Goal: Task Accomplishment & Management: Use online tool/utility

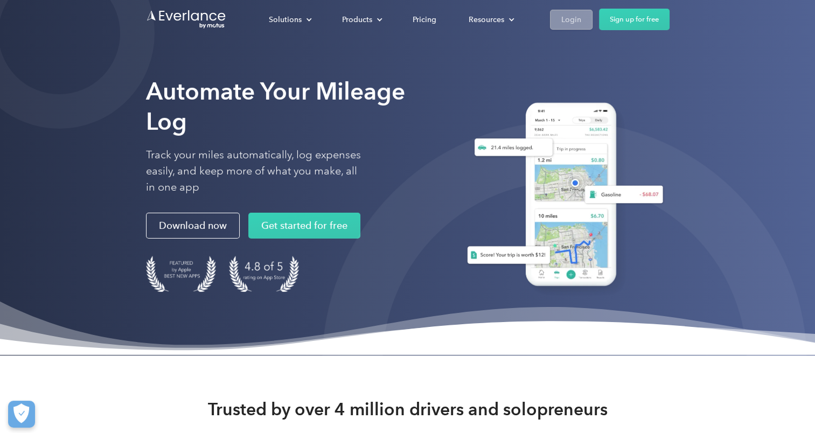
click at [578, 16] on div "Login" at bounding box center [571, 19] width 20 height 13
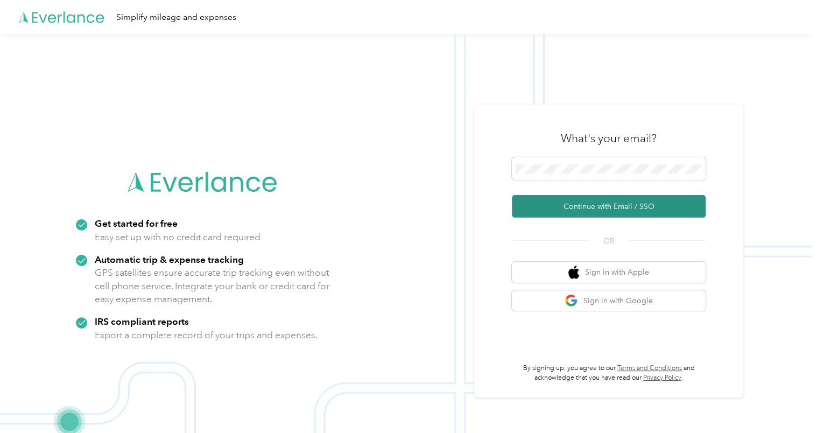
click at [592, 214] on button "Continue with Email / SSO" at bounding box center [609, 206] width 194 height 23
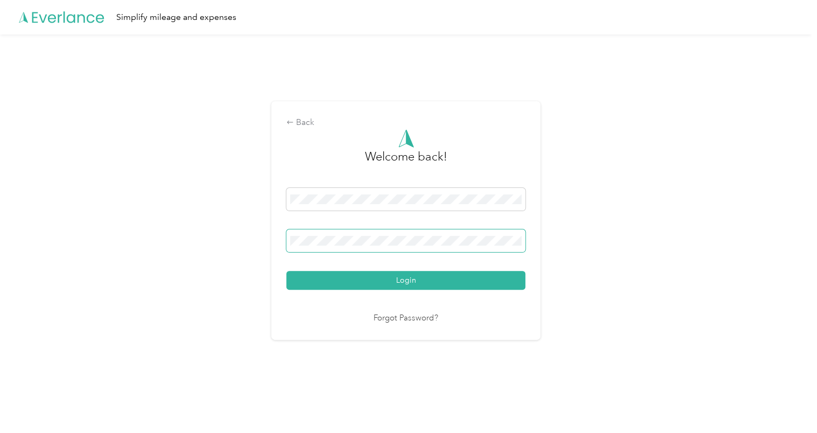
click at [286, 271] on button "Login" at bounding box center [405, 280] width 239 height 19
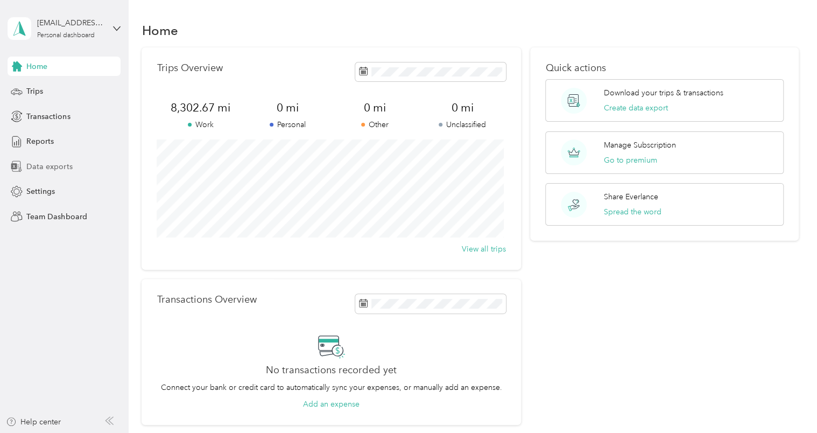
click at [51, 167] on span "Data exports" at bounding box center [49, 166] width 46 height 11
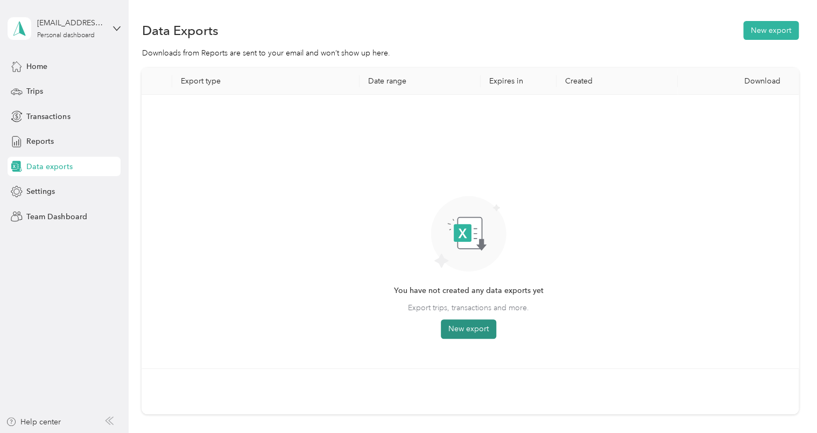
click at [488, 331] on button "New export" at bounding box center [468, 328] width 55 height 19
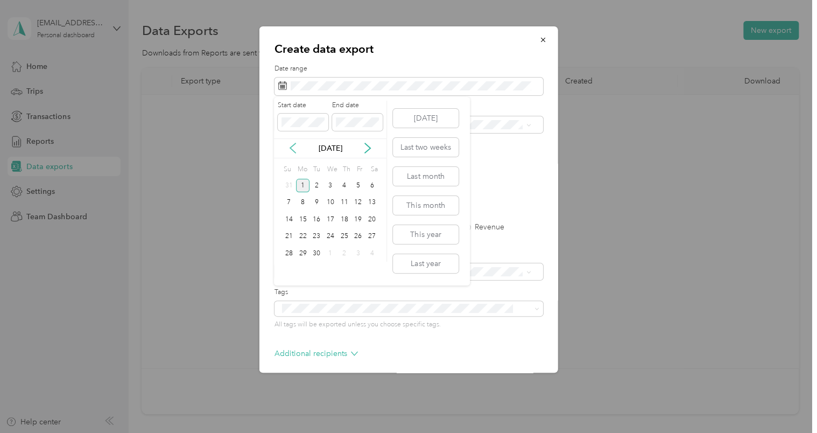
click at [292, 151] on icon at bounding box center [293, 148] width 11 height 11
click at [354, 185] on div "1" at bounding box center [358, 185] width 14 height 13
click at [291, 269] on div "31" at bounding box center [289, 270] width 14 height 13
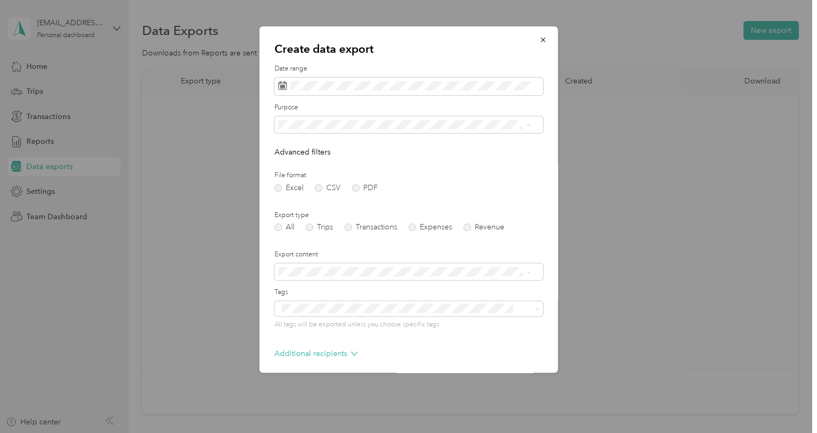
click at [310, 152] on ol "All Work Personal Other Other Charity Medical Moving Commute" at bounding box center [404, 210] width 261 height 151
click at [357, 188] on label "PDF" at bounding box center [365, 188] width 26 height 8
click at [314, 228] on label "Trips" at bounding box center [319, 227] width 27 height 8
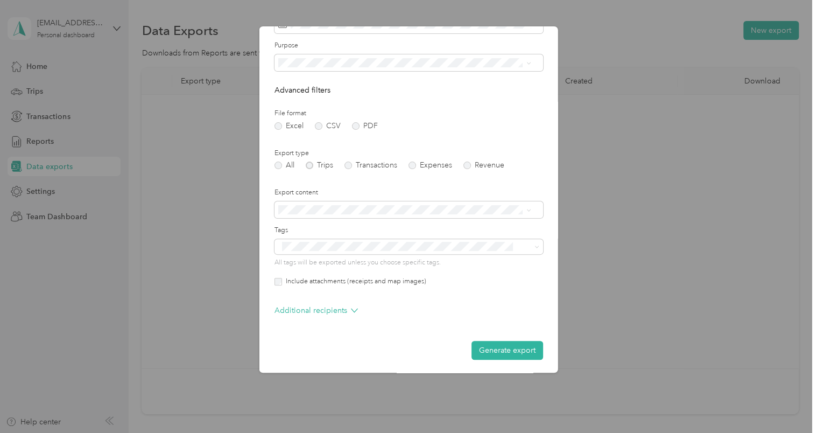
scroll to position [64, 0]
click at [504, 355] on button "Generate export" at bounding box center [508, 348] width 72 height 19
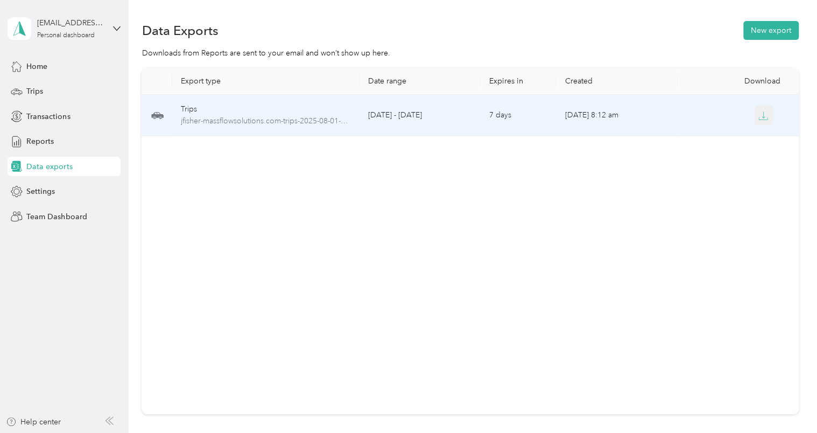
click at [762, 116] on icon "button" at bounding box center [764, 116] width 10 height 10
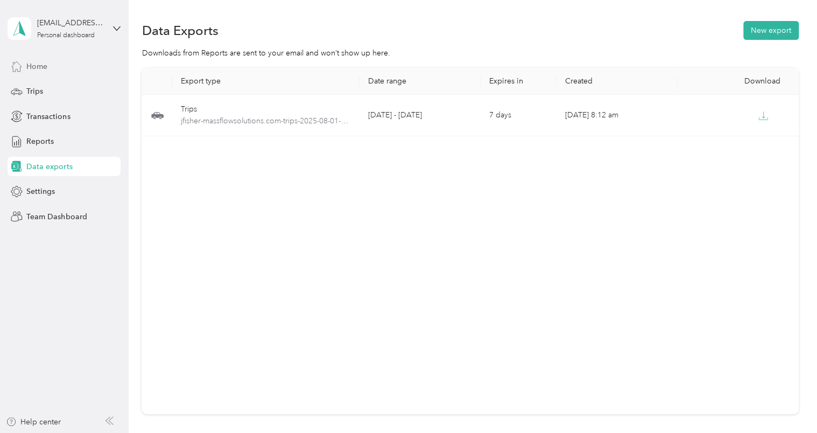
click at [24, 66] on div "Home" at bounding box center [64, 66] width 113 height 19
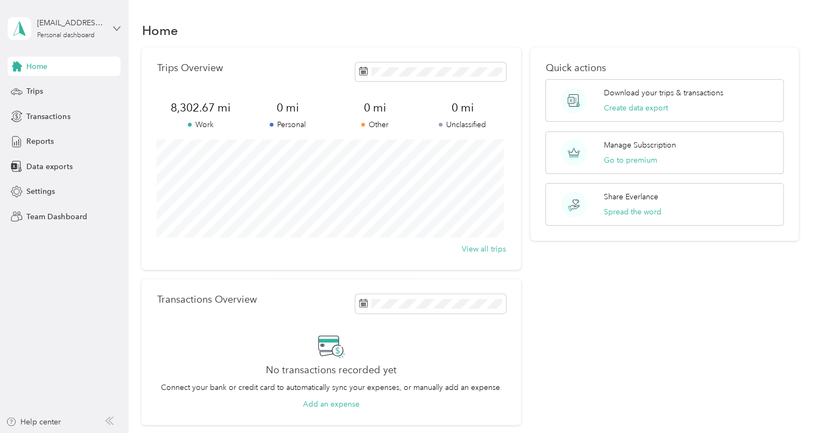
click at [116, 30] on icon at bounding box center [117, 28] width 6 height 4
click at [43, 92] on div "Log out" at bounding box center [122, 87] width 212 height 19
